Goal: Find specific page/section: Find specific page/section

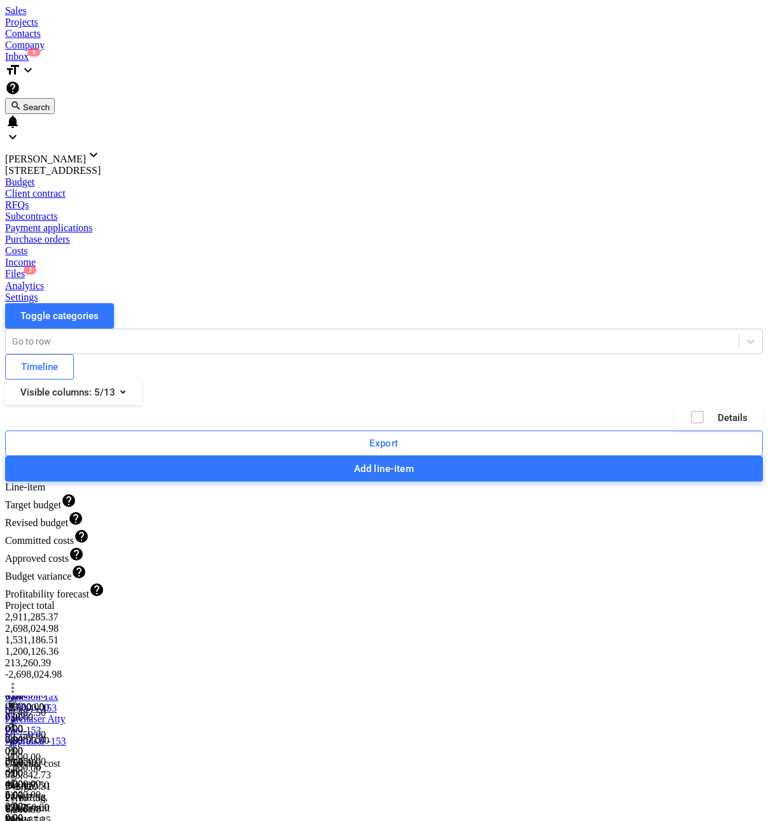
scroll to position [637, 0]
click at [127, 600] on div "Project total 2,911,285.37 2,698,024.98 1,531,186.51 1,200,126.36 213,260.39 -2…" at bounding box center [384, 648] width 758 height 96
click at [163, 17] on div "Projects" at bounding box center [384, 22] width 758 height 11
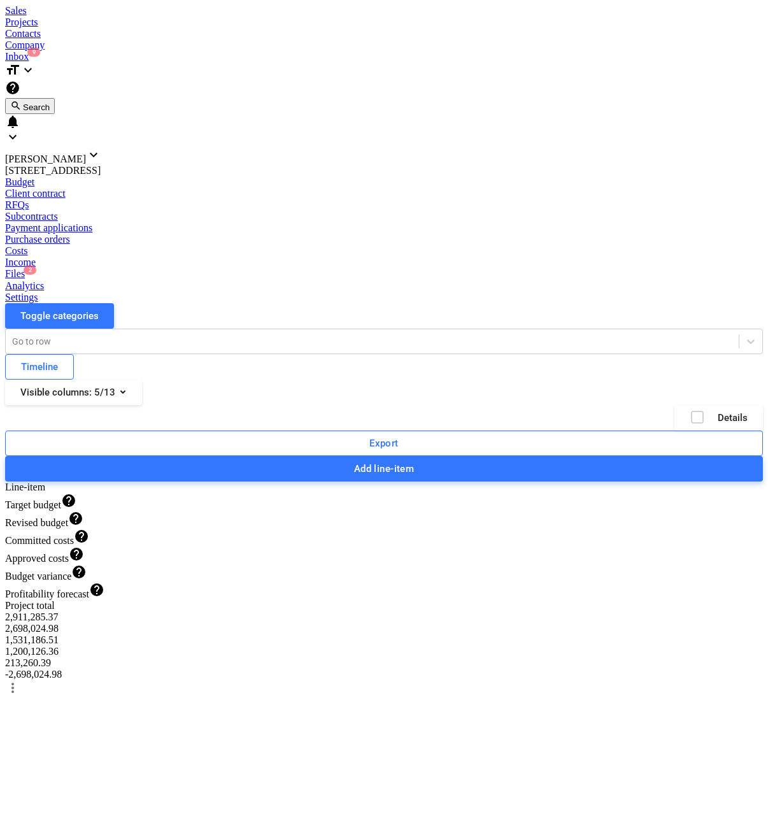
scroll to position [637, 0]
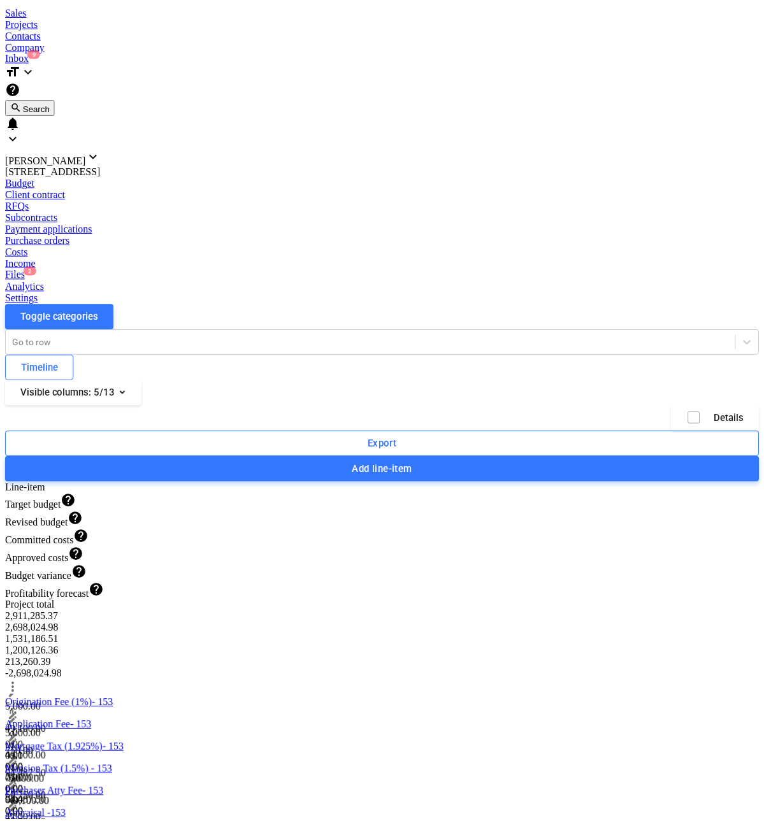
scroll to position [892, 0]
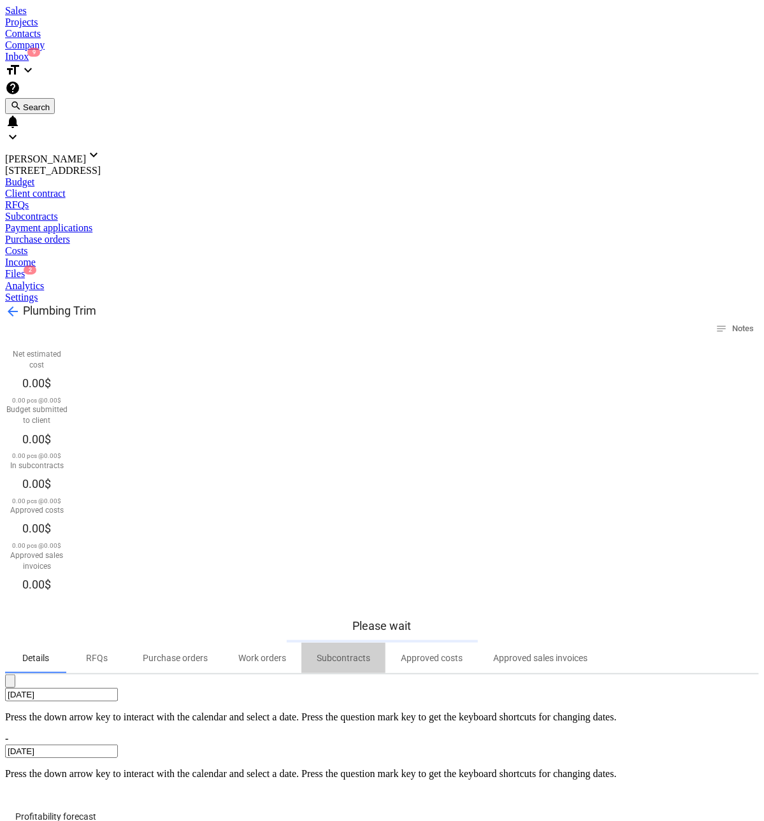
click at [344, 652] on p "Subcontracts" at bounding box center [344, 658] width 54 height 13
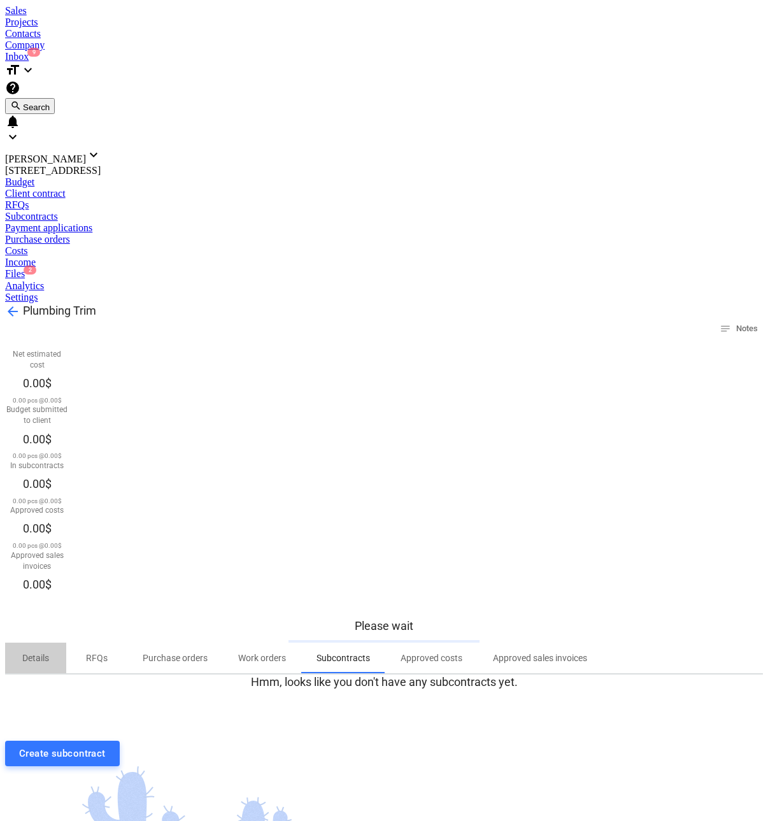
click at [46, 652] on p "Details" at bounding box center [35, 658] width 31 height 13
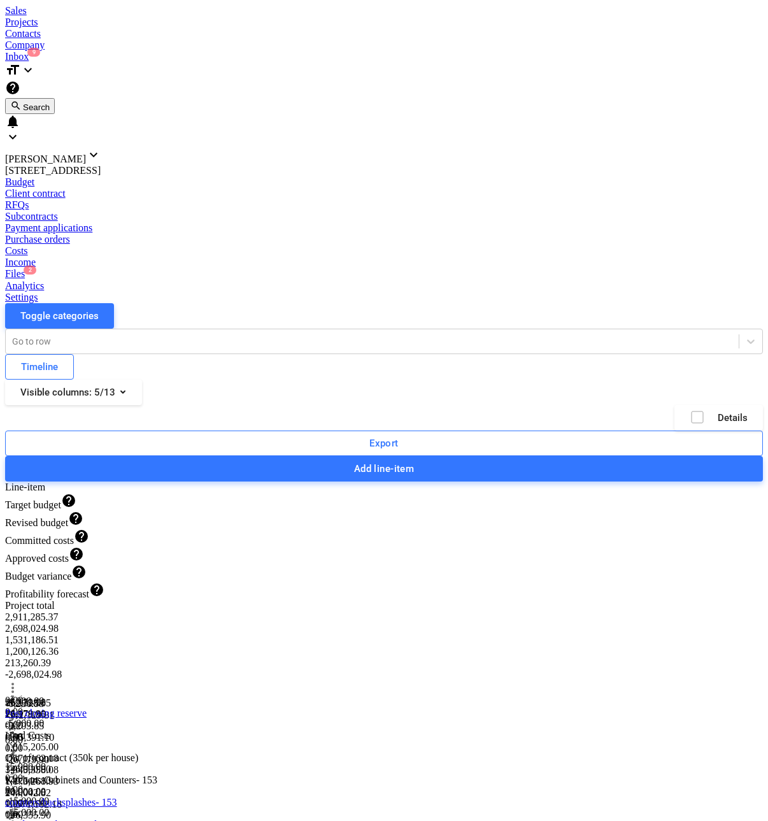
scroll to position [764, 0]
